Goal: Task Accomplishment & Management: Manage account settings

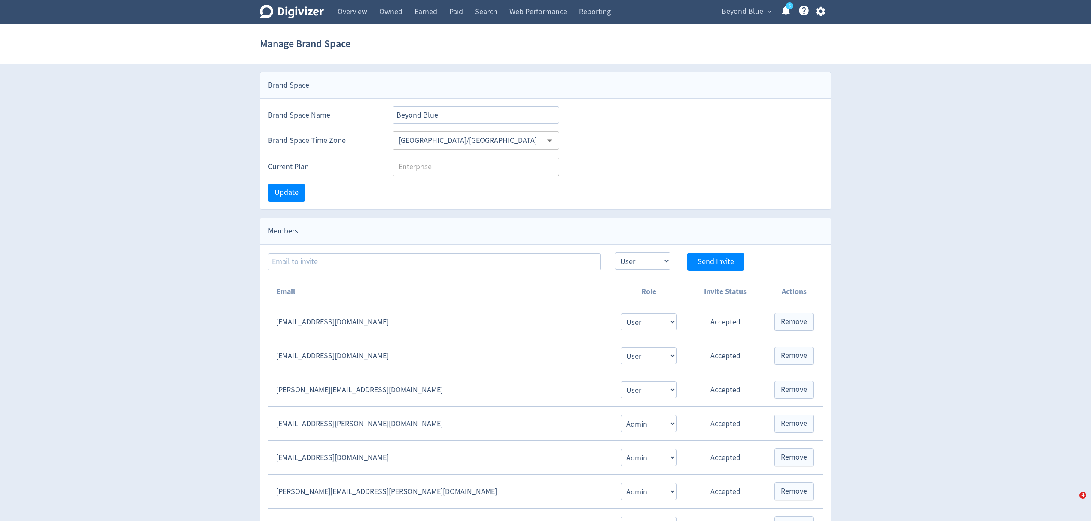
select select "USER"
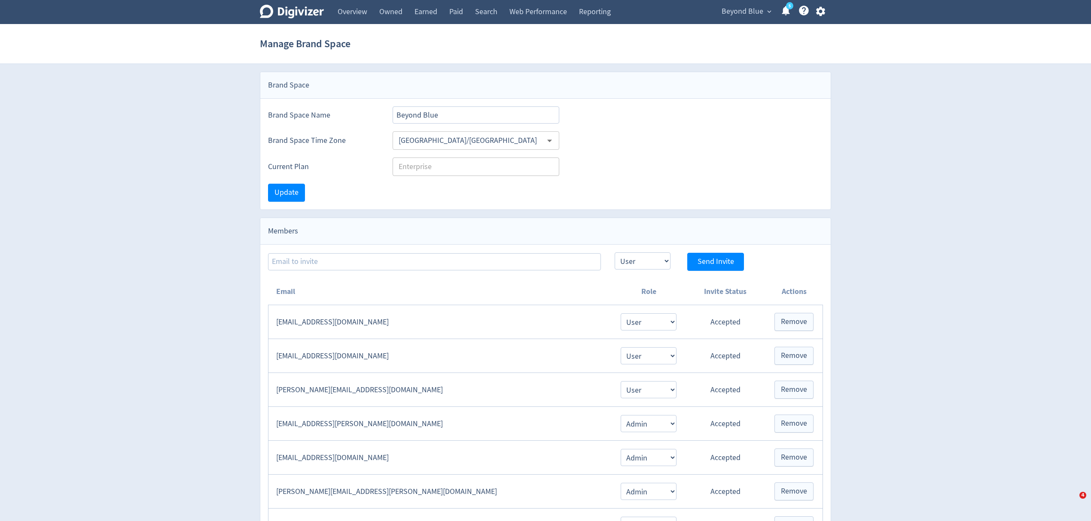
select select "USER"
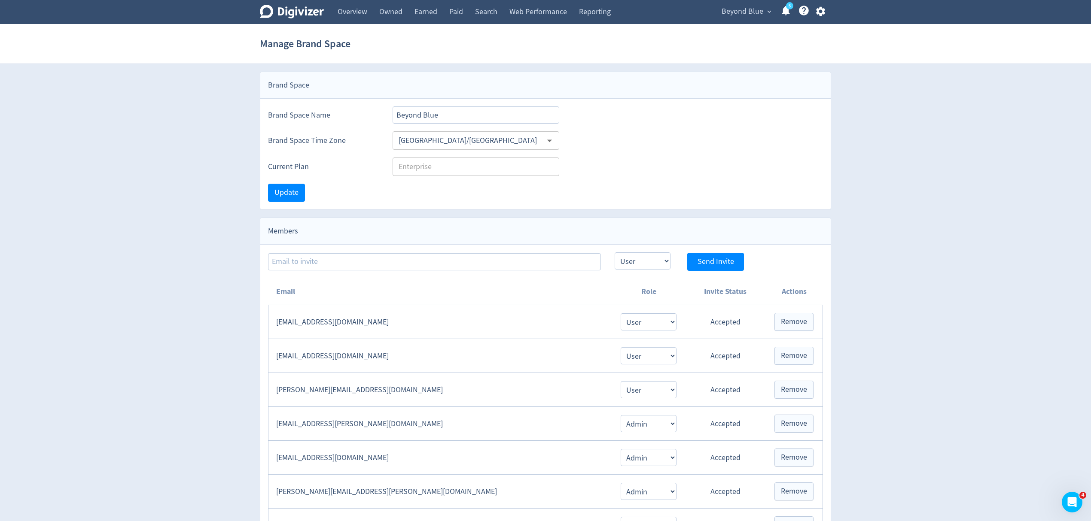
click at [817, 11] on icon "button" at bounding box center [819, 11] width 9 height 9
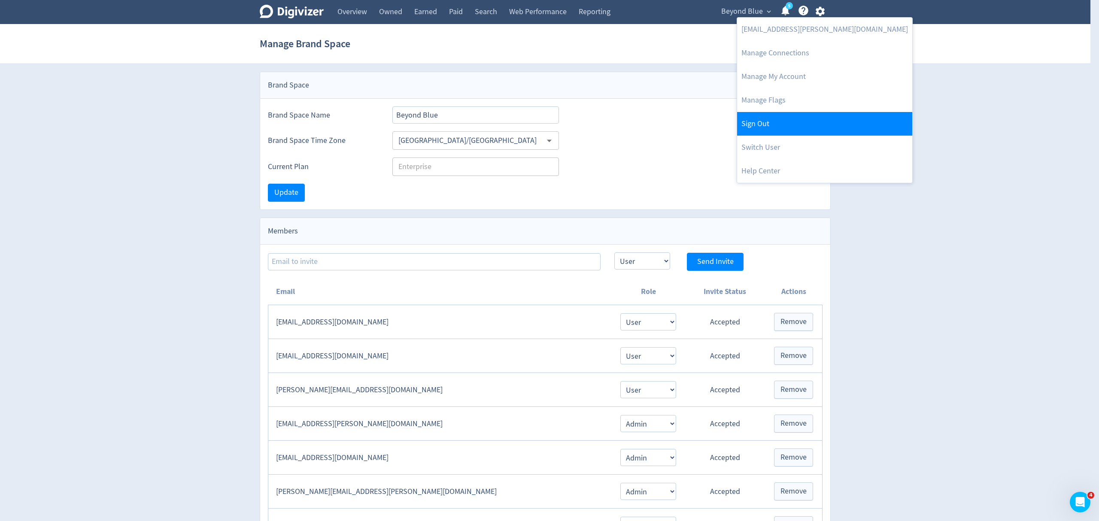
click at [761, 131] on link "Sign Out" at bounding box center [824, 124] width 175 height 24
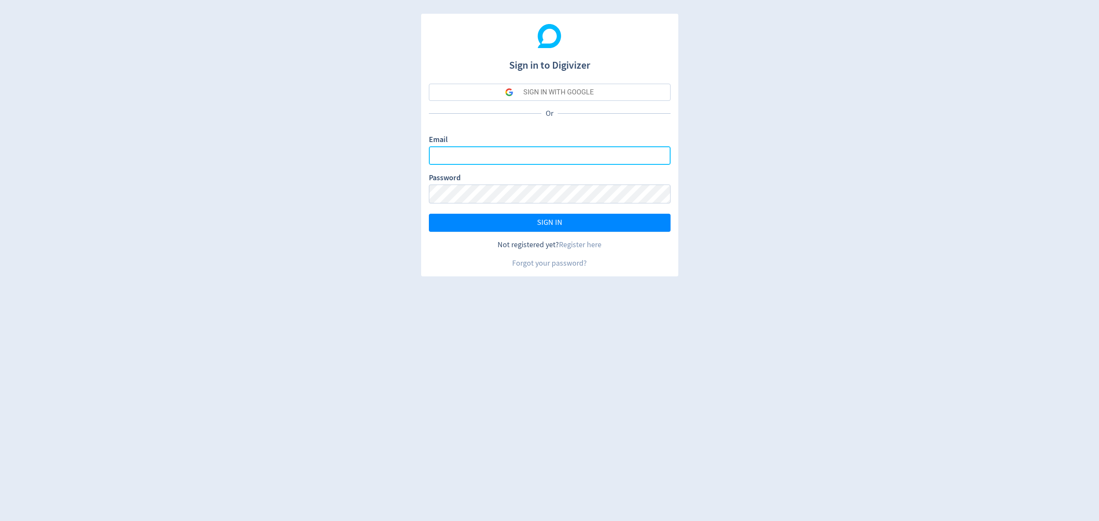
type input "[EMAIL_ADDRESS][PERSON_NAME][DOMAIN_NAME]"
